Goal: Information Seeking & Learning: Check status

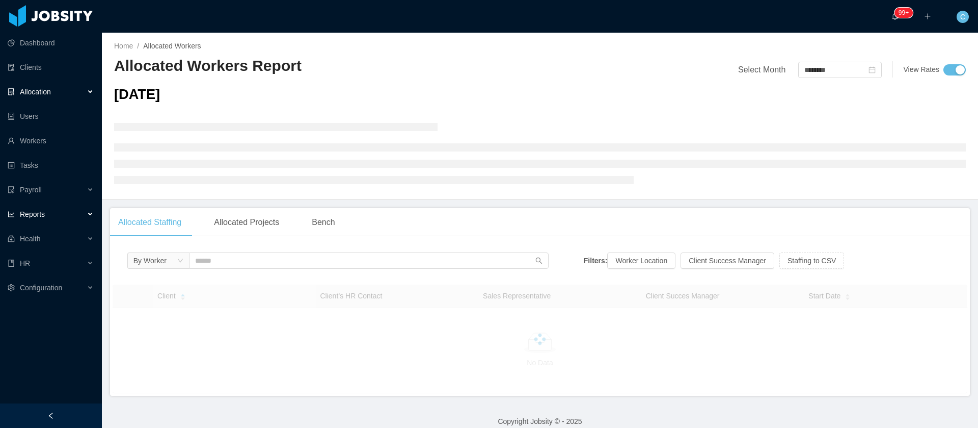
click at [69, 213] on div "Reports" at bounding box center [51, 214] width 102 height 20
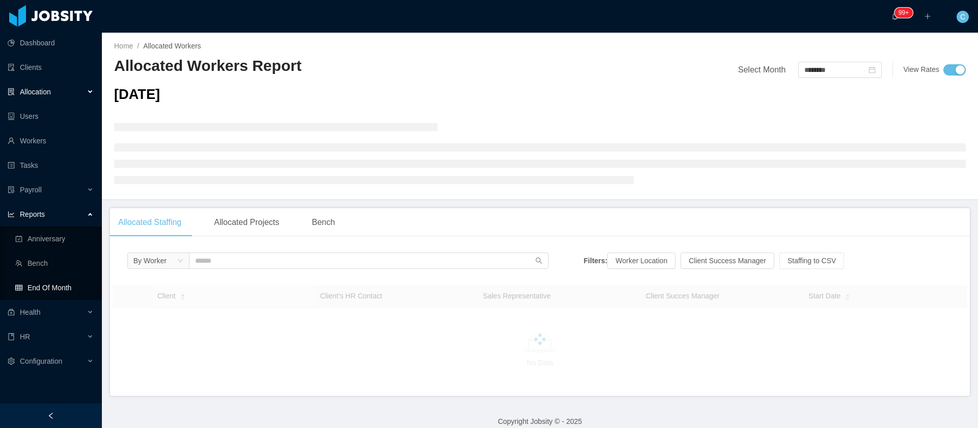
click at [70, 285] on link "End Of Month" at bounding box center [54, 287] width 78 height 20
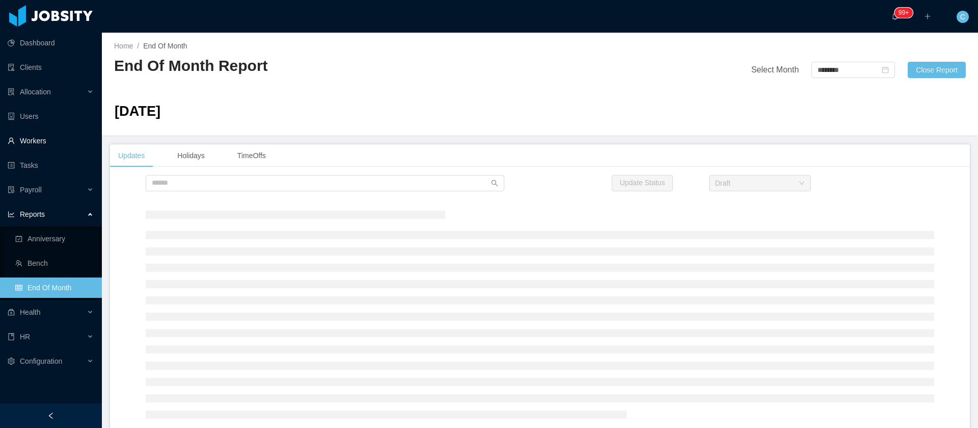
click at [34, 141] on link "Workers" at bounding box center [51, 140] width 86 height 20
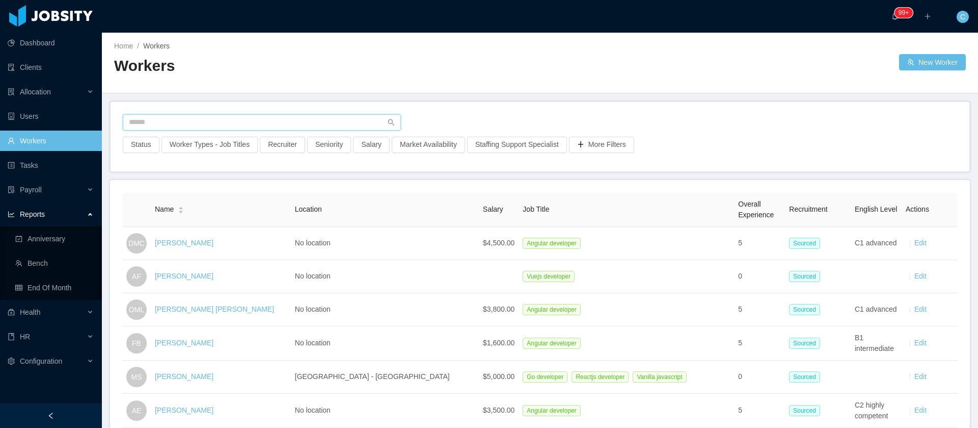
click at [182, 115] on input "text" at bounding box center [262, 122] width 278 height 16
type input "**********"
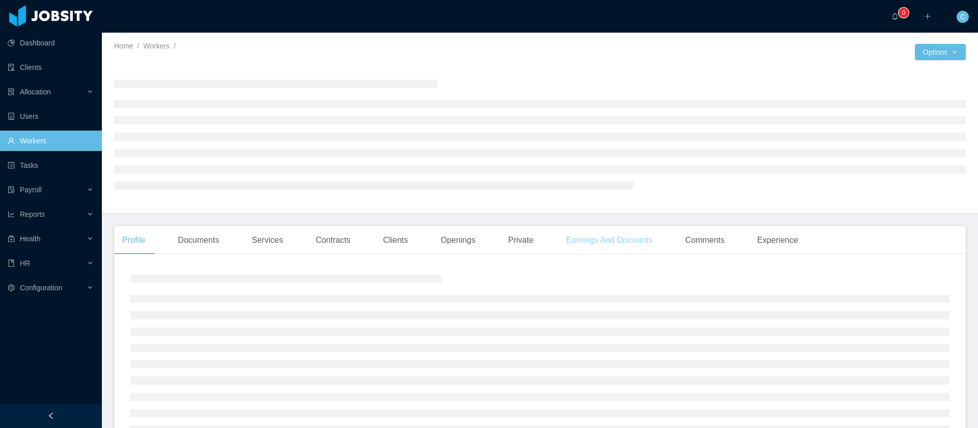
click at [574, 241] on div "Earnings And Discounts" at bounding box center [609, 240] width 103 height 29
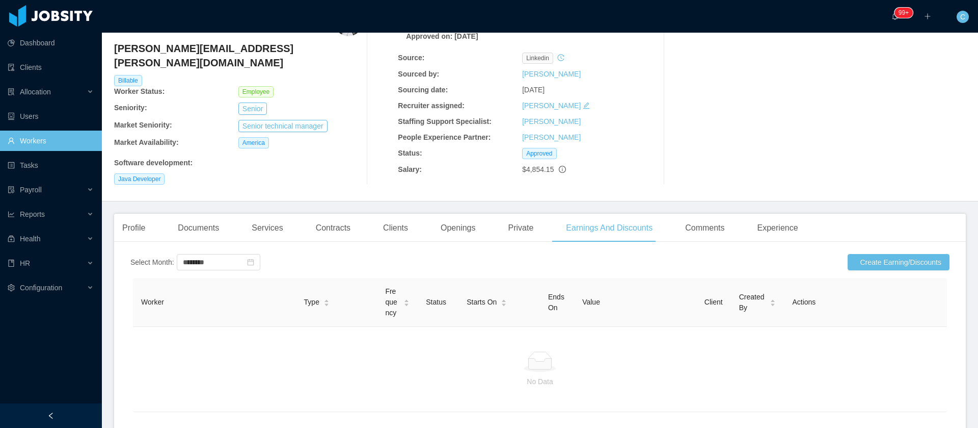
scroll to position [40, 0]
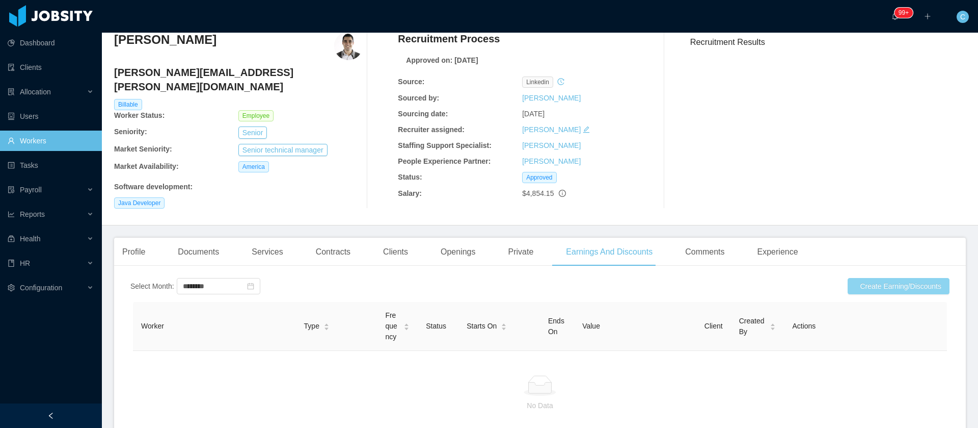
click at [885, 279] on button "Create Earning/Discounts" at bounding box center [899, 286] width 102 height 16
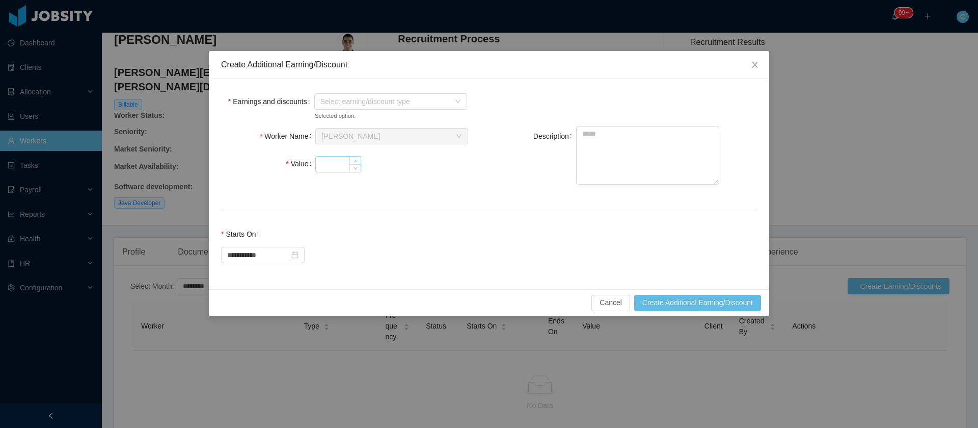
click at [340, 167] on input "Value" at bounding box center [338, 163] width 45 height 15
type input "*"
click at [347, 106] on span "Select earning/discount type" at bounding box center [388, 101] width 134 height 15
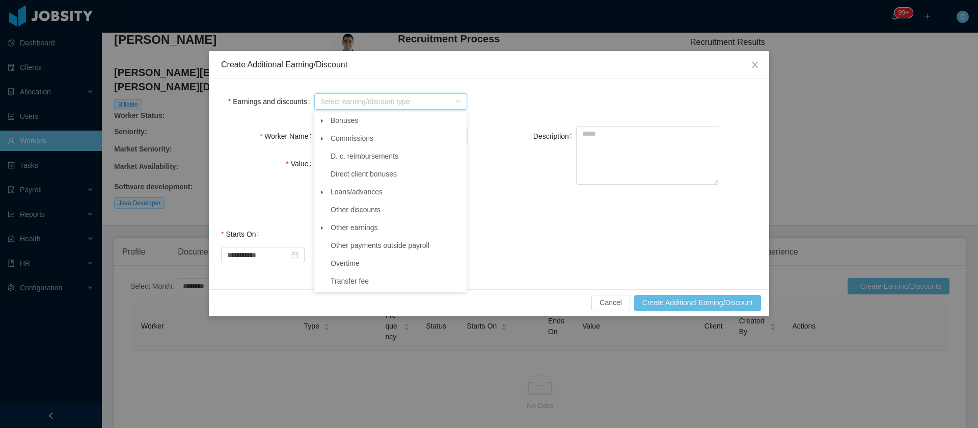
click at [320, 228] on icon "icon: caret-down" at bounding box center [322, 227] width 5 height 5
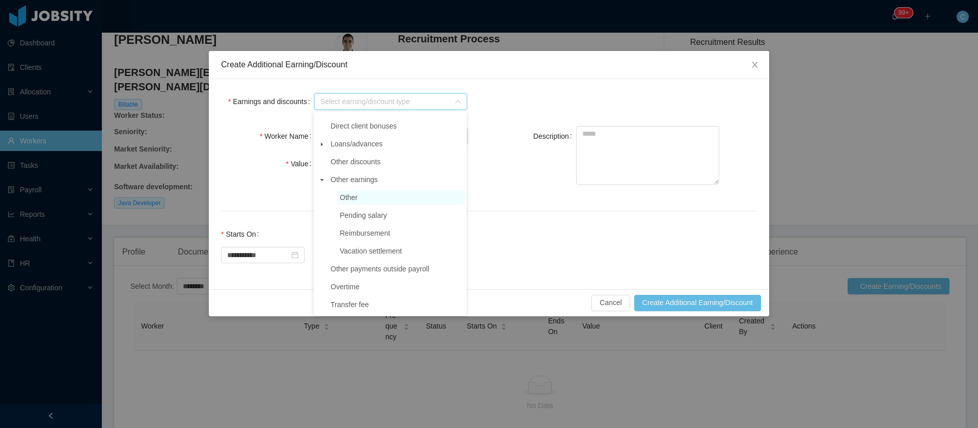
click at [377, 194] on span "Other" at bounding box center [400, 198] width 127 height 14
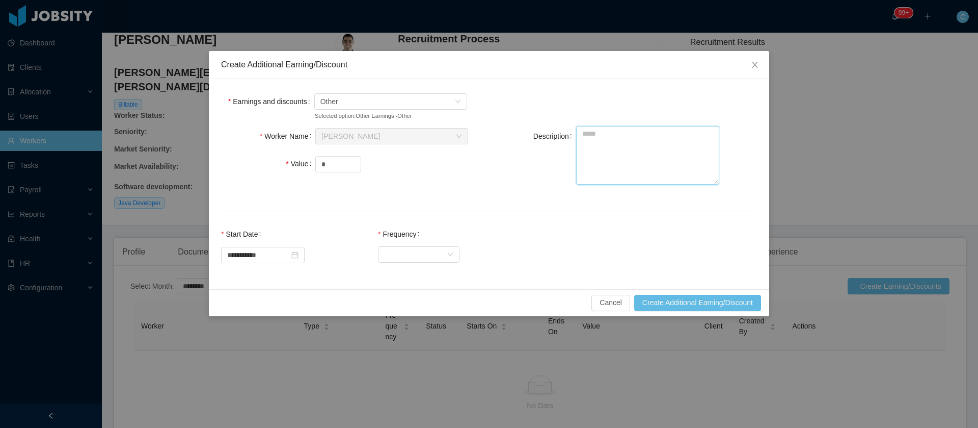
click at [644, 156] on textarea "Description" at bounding box center [647, 155] width 143 height 59
click at [613, 147] on textarea "Description" at bounding box center [647, 155] width 143 height 59
paste textarea "**********"
type textarea "**********"
click at [418, 253] on div "Select Frequency" at bounding box center [415, 254] width 63 height 15
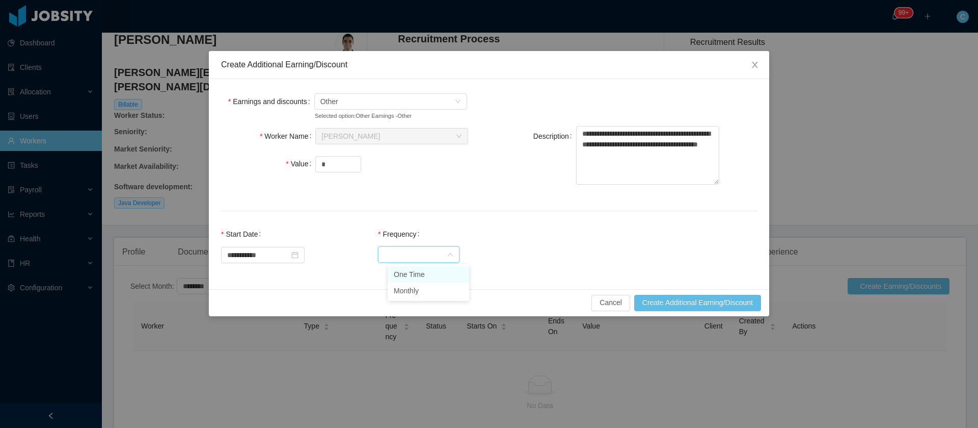
click at [421, 274] on li "One Time" at bounding box center [429, 274] width 82 height 16
click at [661, 304] on button "Create Additional Earning/Discount" at bounding box center [697, 303] width 127 height 16
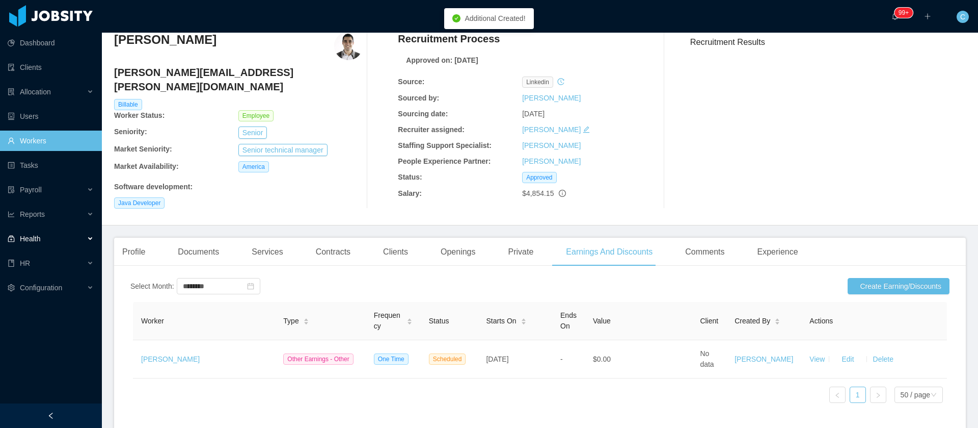
click at [58, 248] on div "Health" at bounding box center [51, 238] width 102 height 20
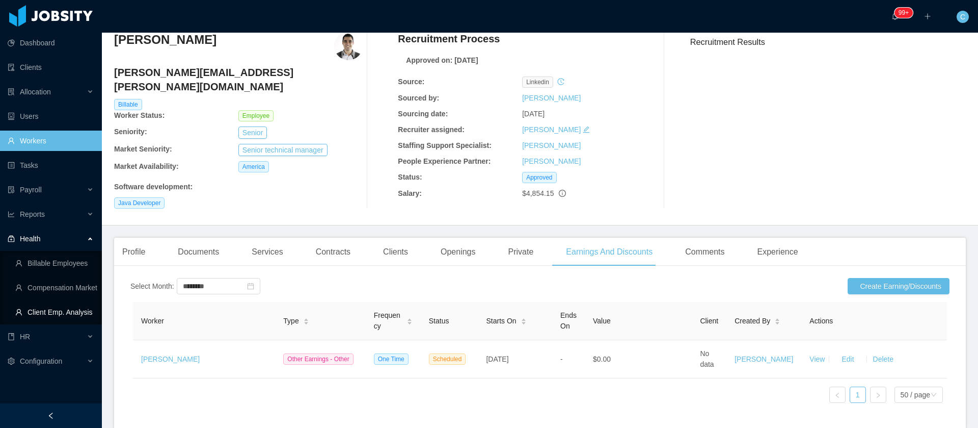
click at [60, 308] on link "Client Emp. Analysis" at bounding box center [54, 312] width 78 height 20
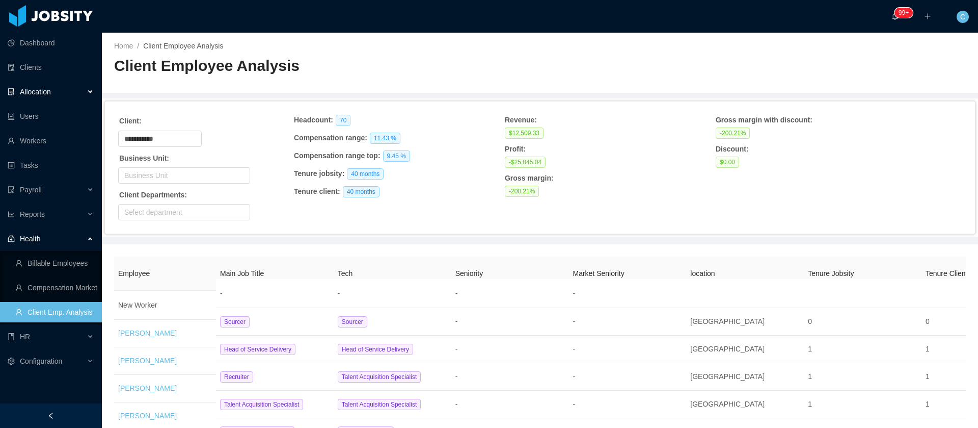
click at [71, 91] on div "Allocation" at bounding box center [51, 92] width 102 height 20
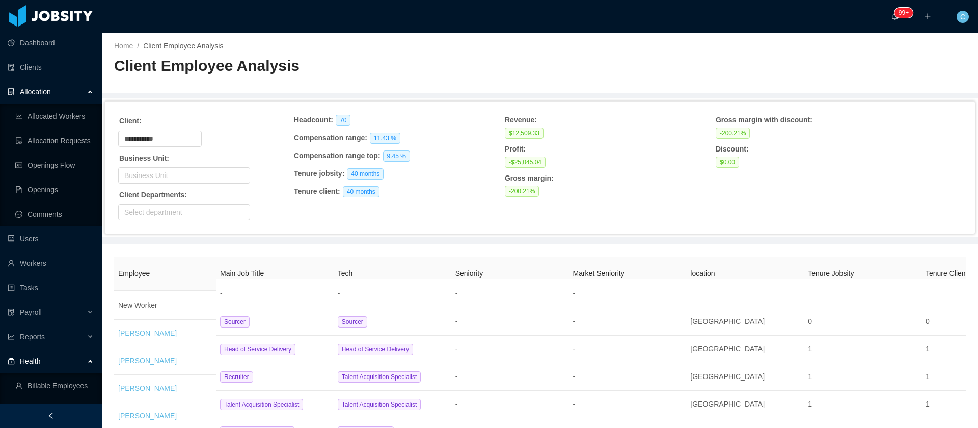
click at [71, 91] on div "Allocation" at bounding box center [51, 92] width 102 height 20
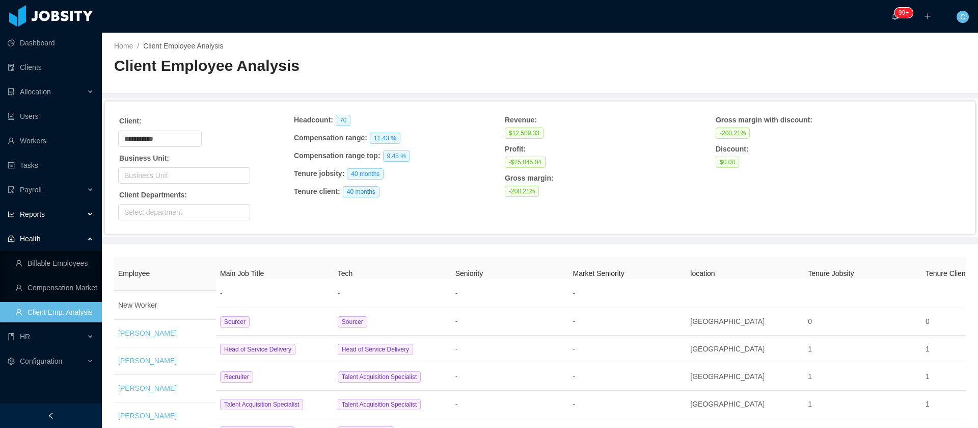
click at [69, 216] on div "Reports" at bounding box center [51, 214] width 102 height 20
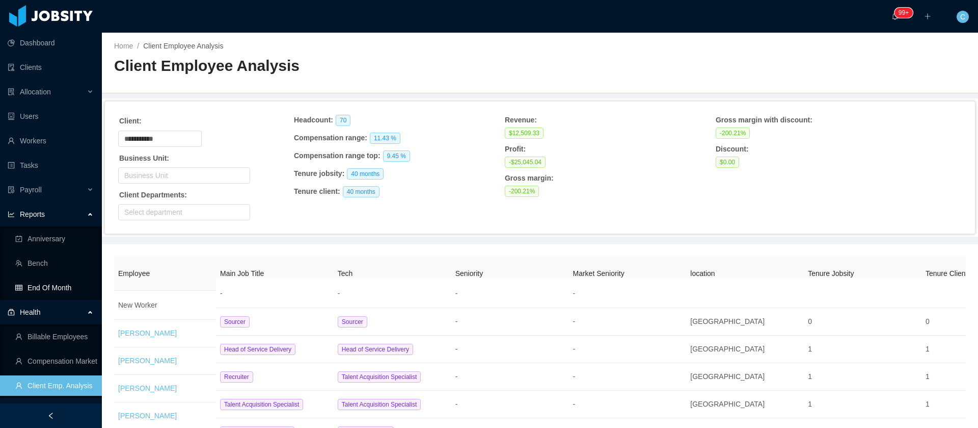
click at [62, 286] on link "End Of Month" at bounding box center [54, 287] width 78 height 20
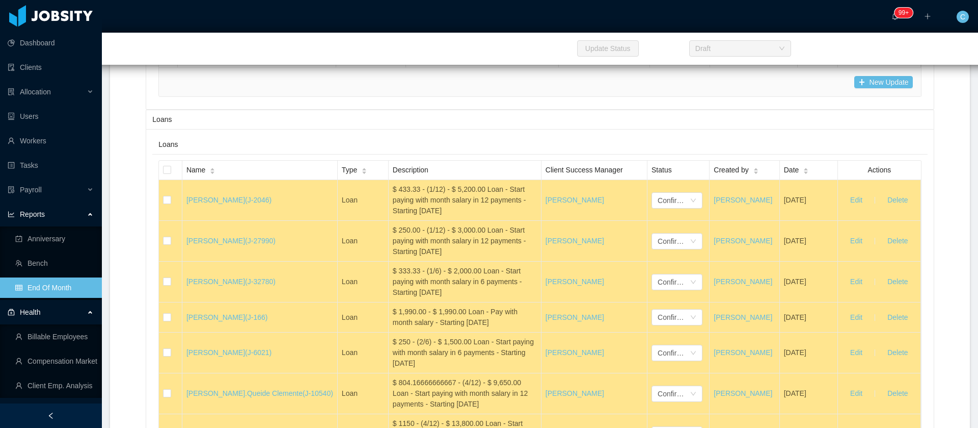
scroll to position [17730, 0]
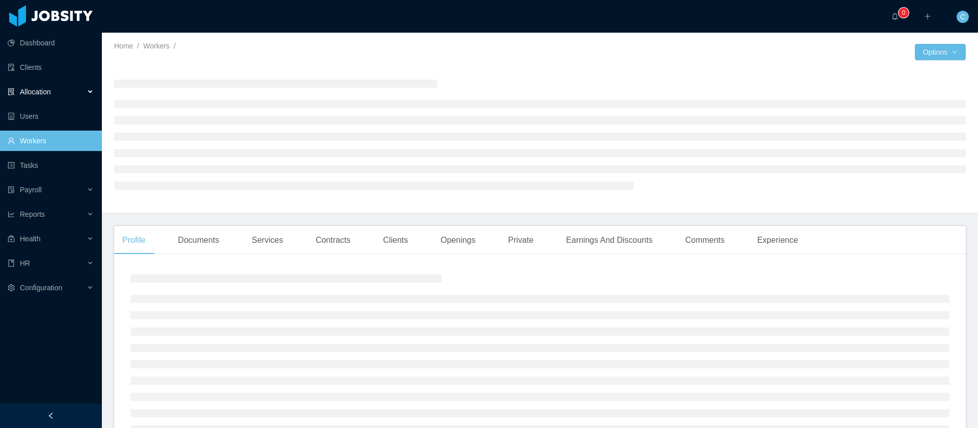
click at [67, 94] on div "Allocation" at bounding box center [51, 92] width 102 height 20
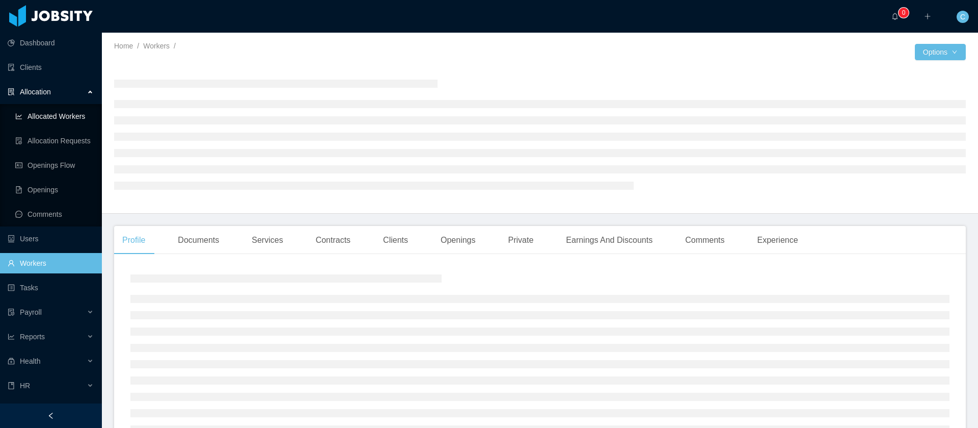
click at [72, 113] on link "Allocated Workers" at bounding box center [54, 116] width 78 height 20
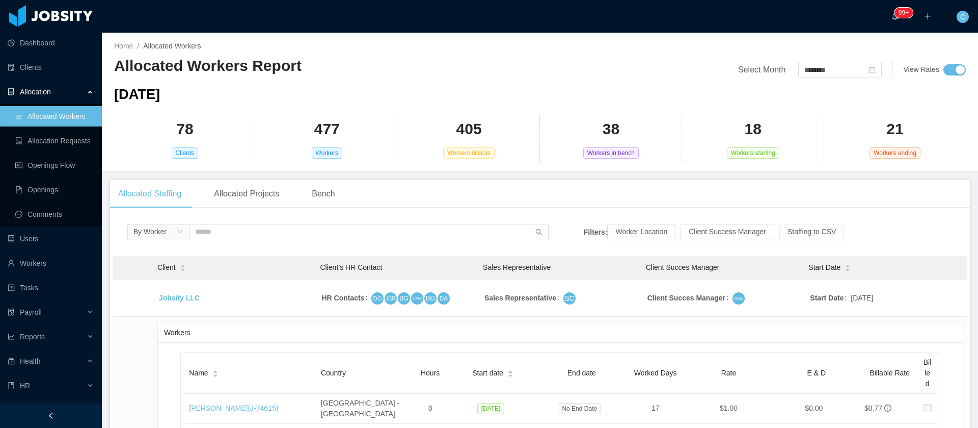
scroll to position [15380, 0]
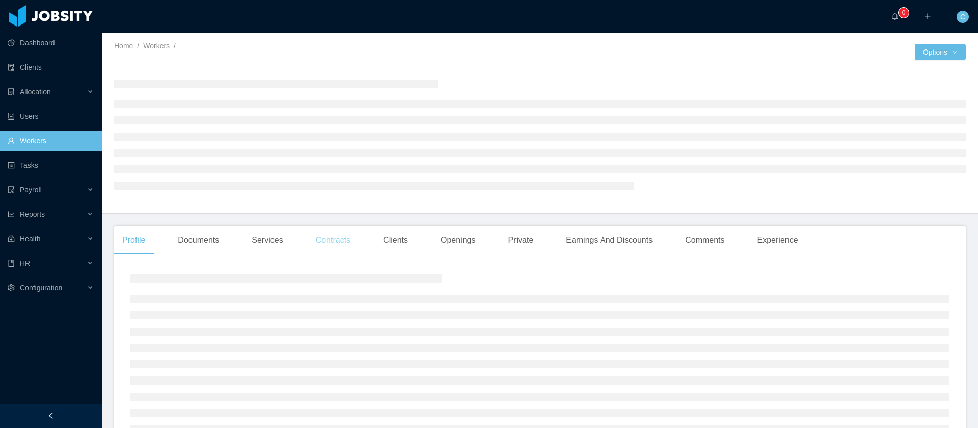
click at [316, 244] on div "Contracts" at bounding box center [333, 240] width 51 height 29
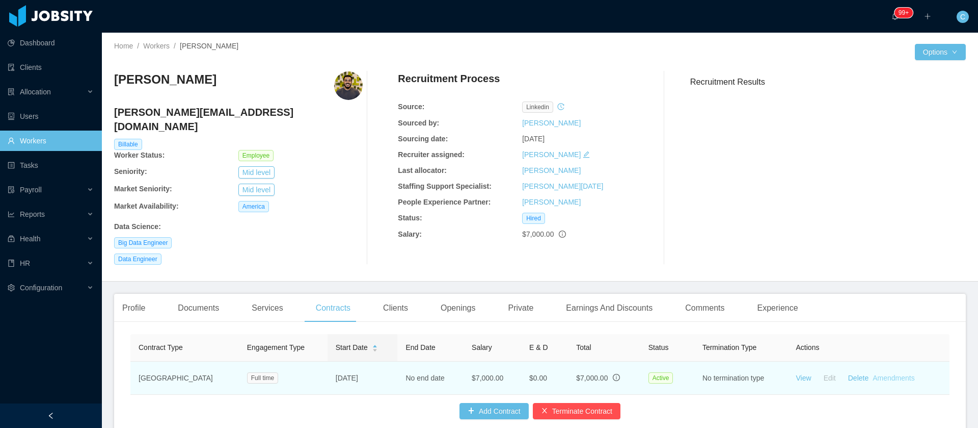
click at [891, 374] on link "Amendments" at bounding box center [894, 378] width 42 height 8
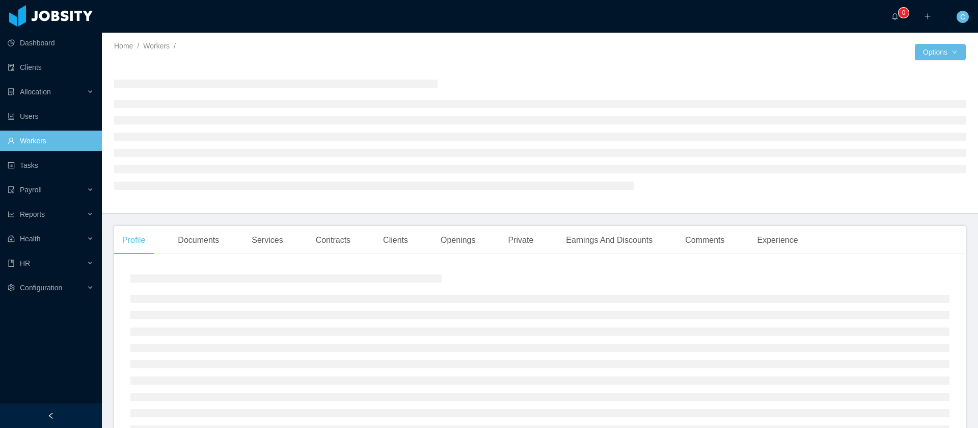
click at [304, 235] on div "Profile Documents Services Contracts Clients Openings Private Earnings And Disc…" at bounding box center [460, 240] width 693 height 29
click at [324, 234] on div "Contracts" at bounding box center [333, 240] width 51 height 29
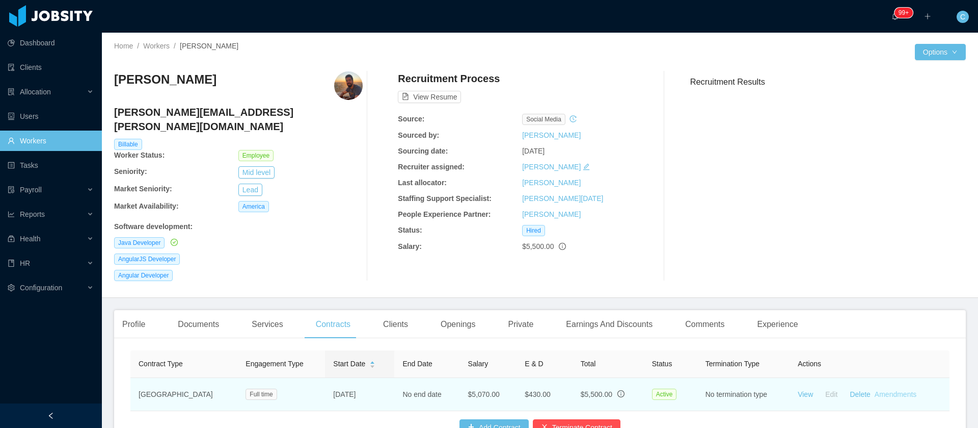
click at [875, 390] on link "Amendments" at bounding box center [896, 394] width 42 height 8
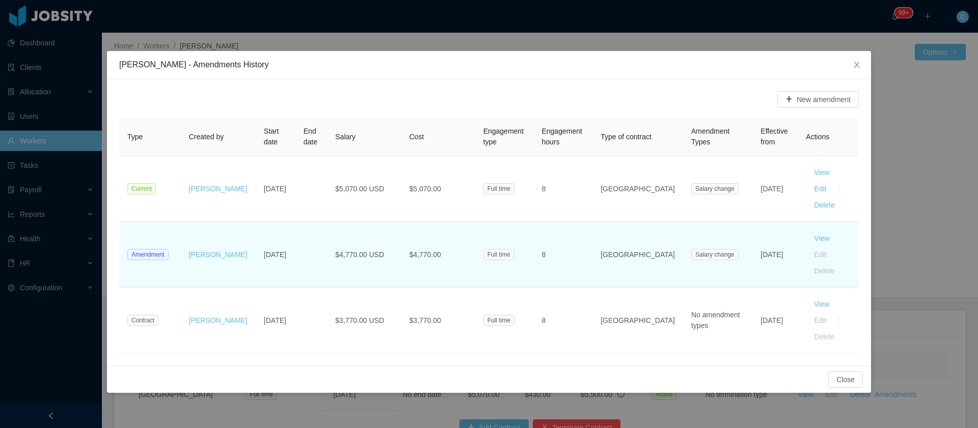
drag, startPoint x: 748, startPoint y: 236, endPoint x: 728, endPoint y: 224, distance: 23.3
click at [753, 224] on td "Jun 1st, 2025" at bounding box center [775, 255] width 45 height 66
copy td "Jun 1st, 2025"
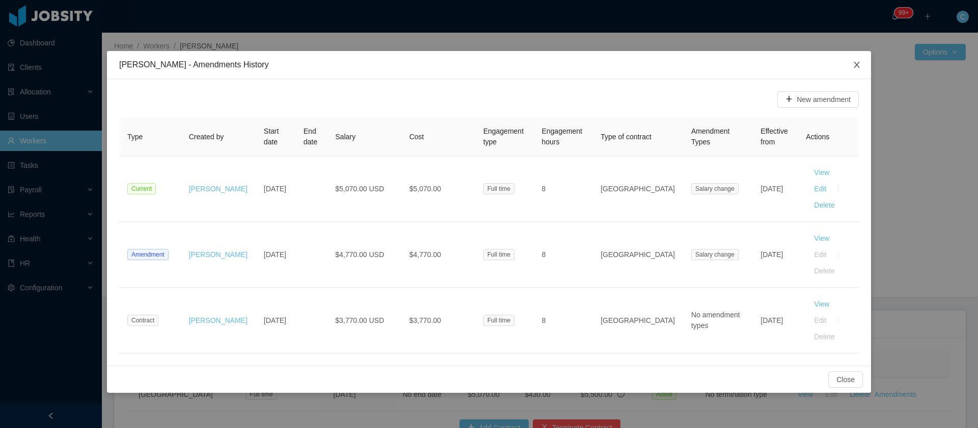
drag, startPoint x: 854, startPoint y: 73, endPoint x: 737, endPoint y: 113, distance: 123.5
click at [854, 72] on span "Close" at bounding box center [857, 65] width 29 height 29
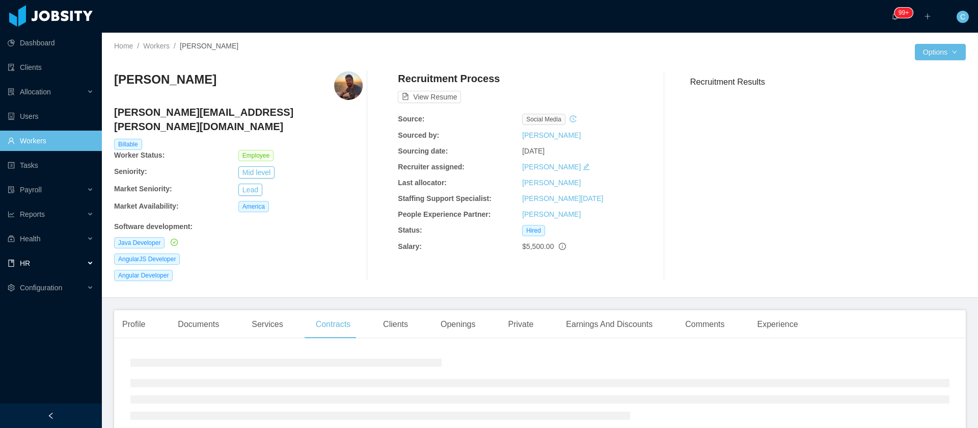
click at [86, 264] on div "HR" at bounding box center [51, 263] width 102 height 20
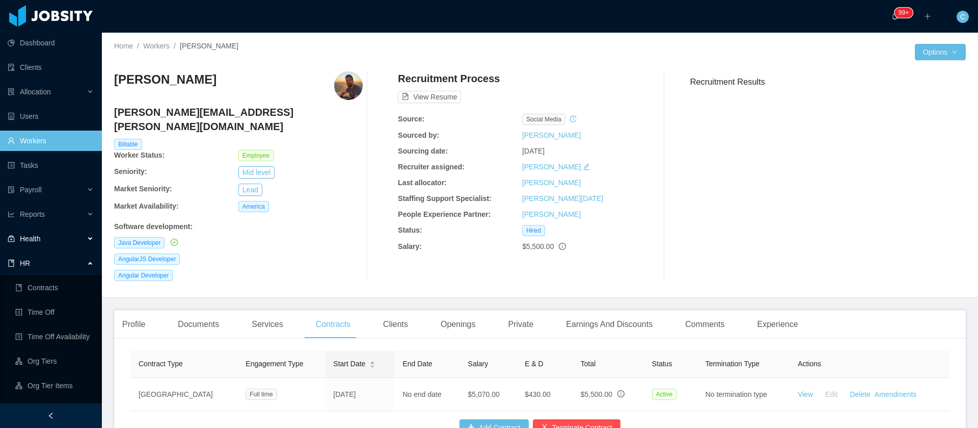
click at [83, 239] on div "Health" at bounding box center [51, 238] width 102 height 20
click at [55, 287] on link "Compensation Market" at bounding box center [54, 287] width 78 height 20
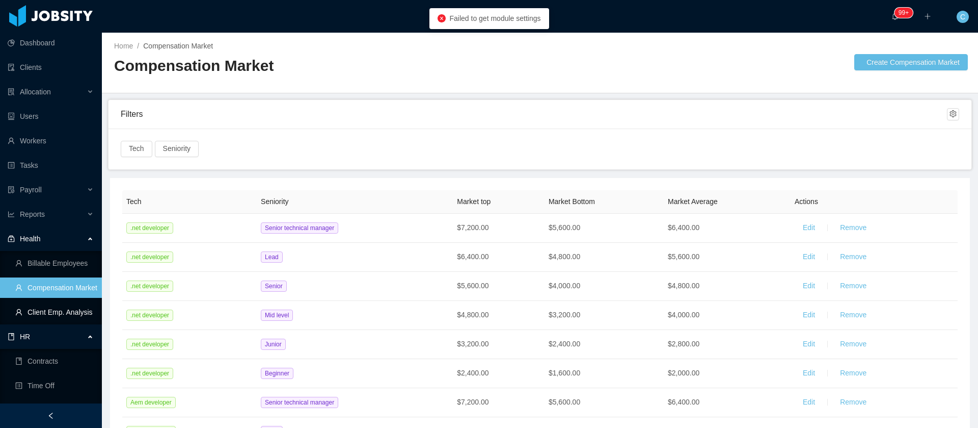
click at [52, 312] on link "Client Emp. Analysis" at bounding box center [54, 312] width 78 height 20
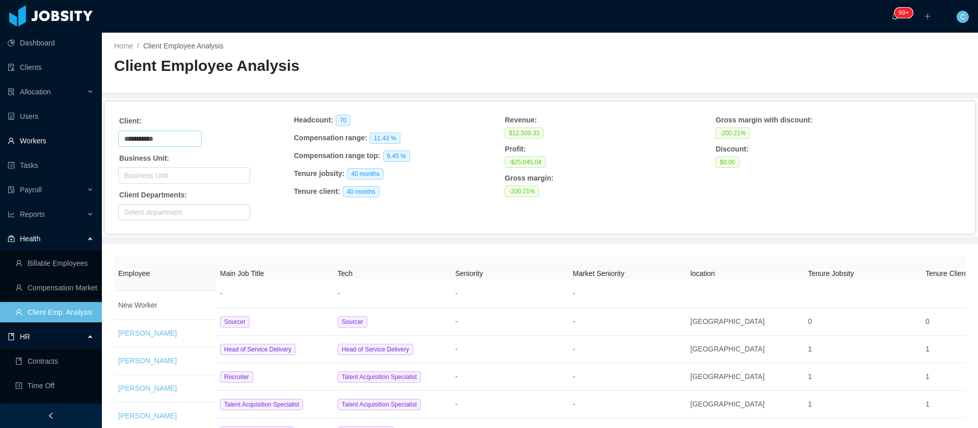
drag, startPoint x: 165, startPoint y: 135, endPoint x: 0, endPoint y: 136, distance: 164.6
click at [0, 136] on section "**********" at bounding box center [489, 214] width 978 height 428
paste input "******"
type input "**********"
click at [149, 158] on li "Bear Robotics Inc" at bounding box center [164, 158] width 93 height 16
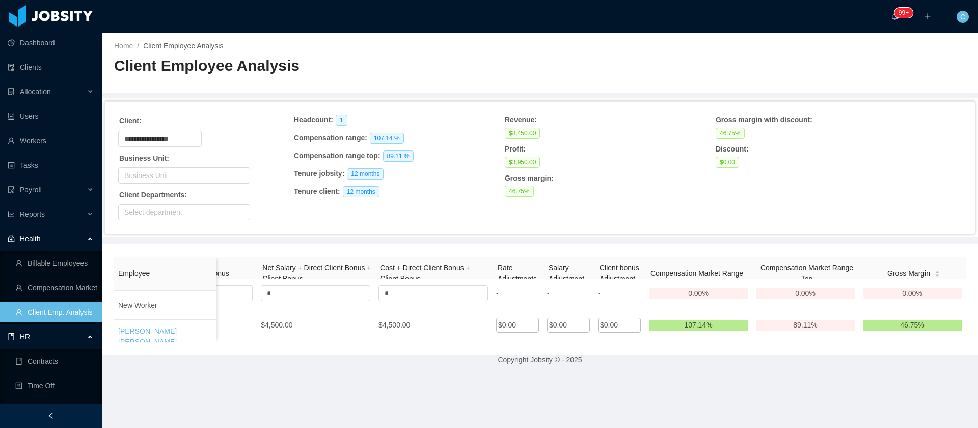
scroll to position [0, 1159]
